Goal: Information Seeking & Learning: Find specific fact

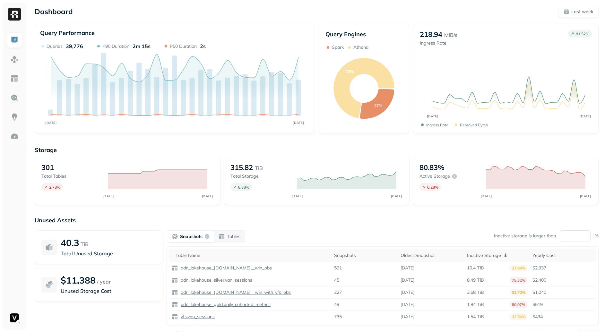
scroll to position [25, 0]
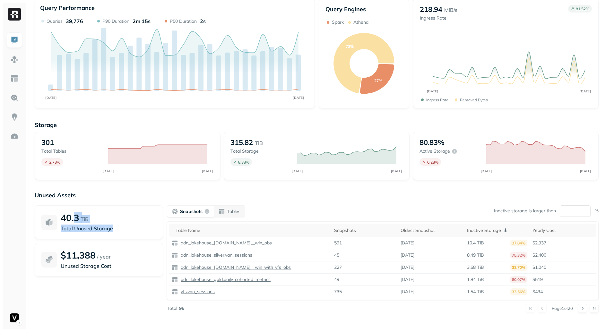
drag, startPoint x: 74, startPoint y: 217, endPoint x: 90, endPoint y: 233, distance: 22.2
click at [89, 234] on div "40.3 TiB Total Unused Storage" at bounding box center [99, 222] width 128 height 34
click at [90, 232] on div "40.3 TiB Total Unused Storage" at bounding box center [99, 222] width 128 height 34
click at [106, 232] on p "Total Unused Storage" at bounding box center [109, 229] width 96 height 8
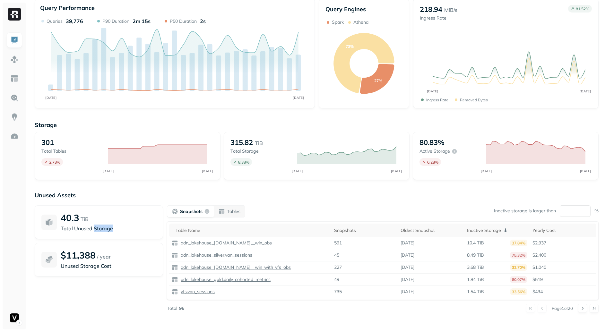
click at [101, 227] on p "Total Unused Storage" at bounding box center [109, 229] width 96 height 8
drag, startPoint x: 101, startPoint y: 227, endPoint x: 91, endPoint y: 211, distance: 19.3
click at [91, 211] on div "40.3 TiB Total Unused Storage" at bounding box center [99, 222] width 128 height 34
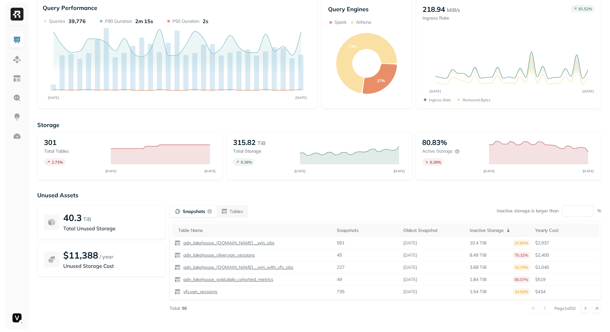
scroll to position [0, 0]
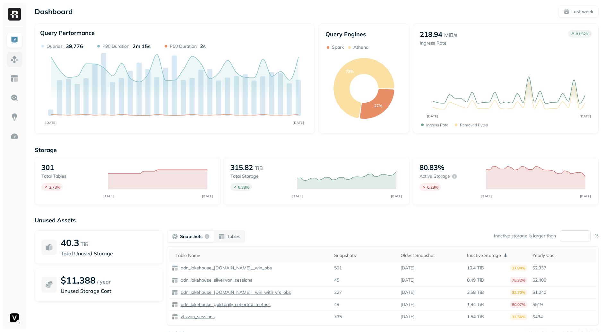
click at [17, 60] on img at bounding box center [14, 59] width 8 height 8
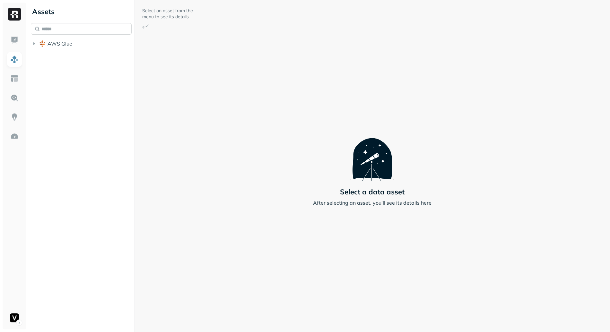
click at [51, 30] on input "text" at bounding box center [81, 29] width 101 height 12
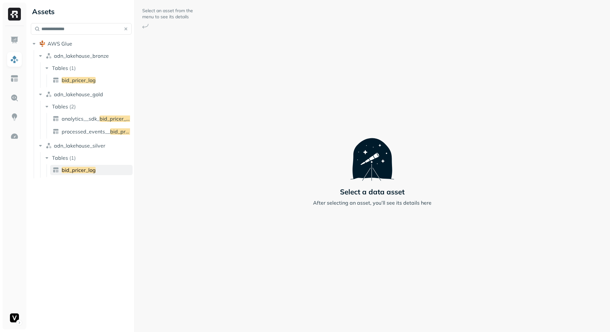
type input "**********"
click at [83, 171] on span "bid_pricer_log" at bounding box center [79, 170] width 34 height 6
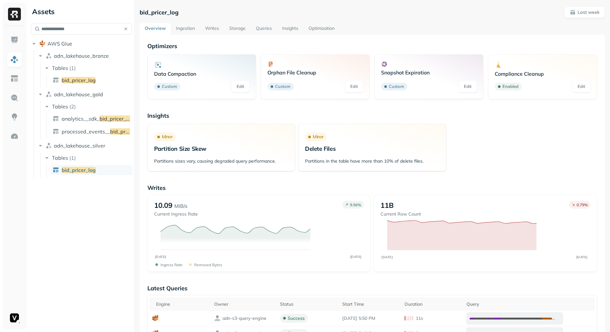
click at [125, 28] on button "button" at bounding box center [125, 28] width 9 height 9
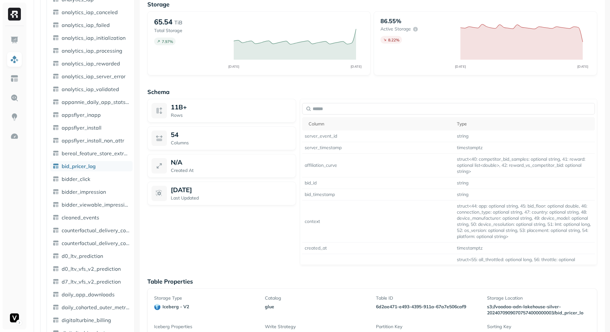
scroll to position [449, 0]
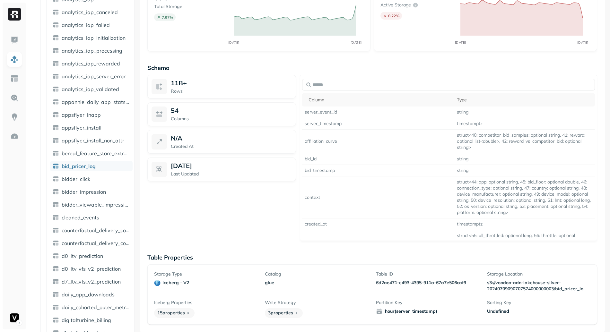
click at [401, 277] on p "Table ID" at bounding box center [427, 274] width 103 height 6
click at [401, 277] on div "Table ID 6d2ae471-e493-4395-911a-67a7e506caf9" at bounding box center [427, 281] width 103 height 21
click at [403, 286] on div "Table ID 6d2ae471-e493-4395-911a-67a7e506caf9" at bounding box center [427, 281] width 103 height 21
click at [403, 284] on p "6d2ae471-e493-4395-911a-67a7e506caf9" at bounding box center [427, 283] width 103 height 6
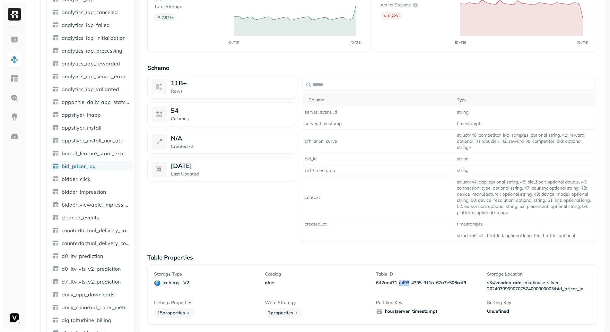
click at [403, 284] on p "6d2ae471-e493-4395-911a-67a7e506caf9" at bounding box center [427, 283] width 103 height 6
copy p "6d2ae471-e493-4395-911a-67a7e506caf9"
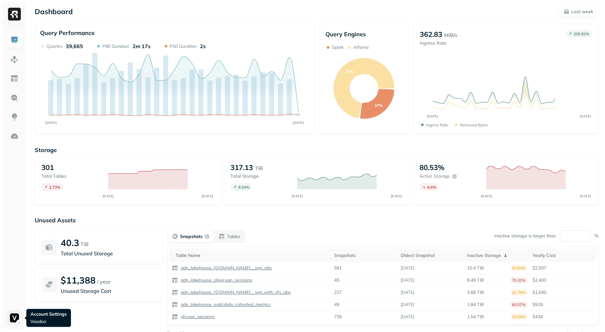
click at [15, 321] on html "Dashboard Last week Query Performance AUG 10 AUG 17 Queries 39,665 P90 Duration…" at bounding box center [302, 178] width 605 height 357
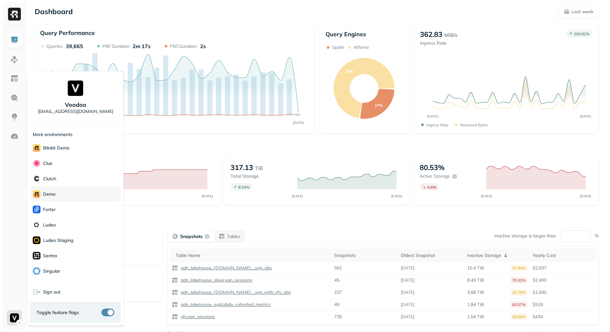
click at [62, 193] on div "demo" at bounding box center [75, 193] width 90 height 15
click at [260, 217] on html "Dashboard Last week Query Performance AUG 10 AUG 17 Queries 39,665 P90 Duration…" at bounding box center [305, 178] width 610 height 357
